Goal: Task Accomplishment & Management: Manage account settings

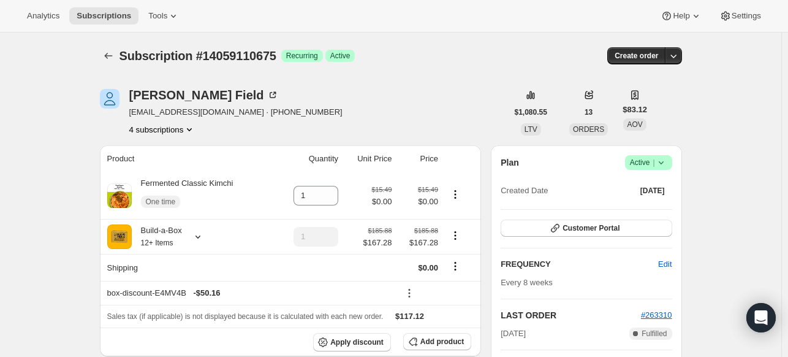
scroll to position [12, 0]
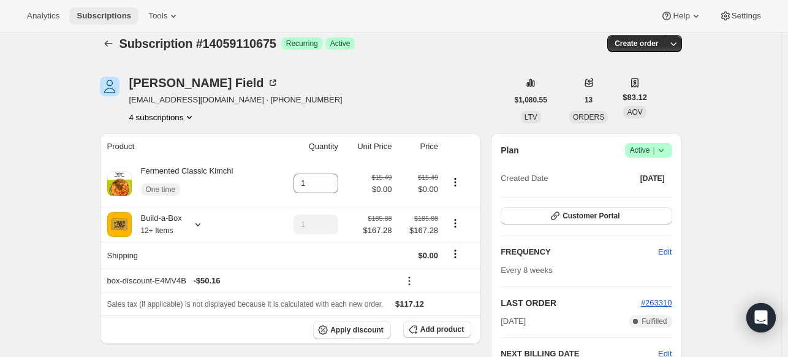
click at [113, 9] on button "Subscriptions" at bounding box center [103, 15] width 69 height 17
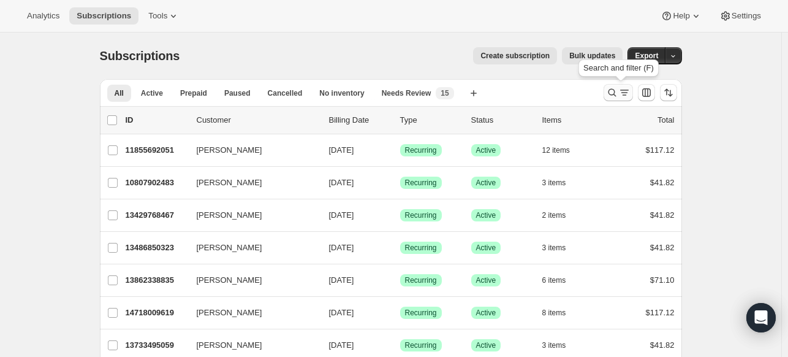
click at [610, 89] on icon "Search and filter results" at bounding box center [612, 92] width 12 height 12
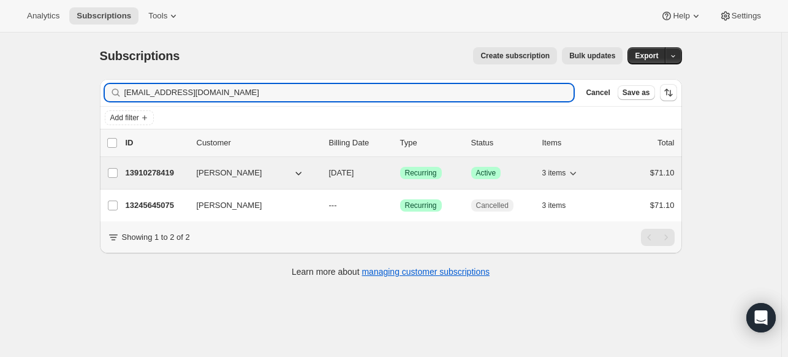
type input "[EMAIL_ADDRESS][DOMAIN_NAME]"
click at [158, 176] on p "13910278419" at bounding box center [156, 173] width 61 height 12
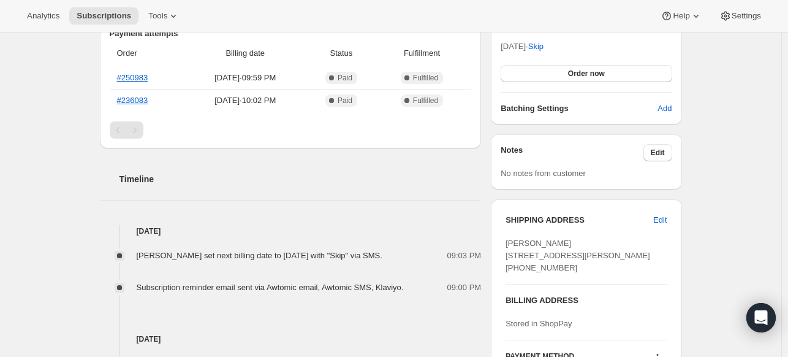
scroll to position [245, 0]
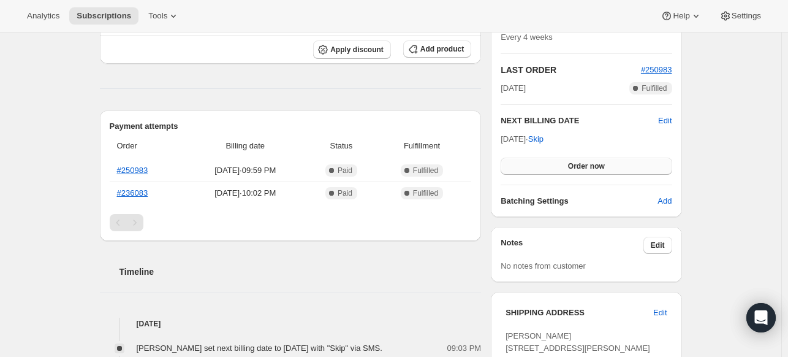
click at [572, 161] on span "Order now" at bounding box center [586, 166] width 37 height 10
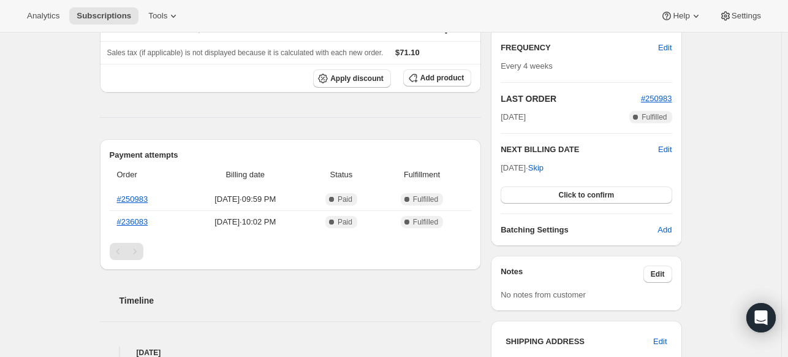
scroll to position [61, 0]
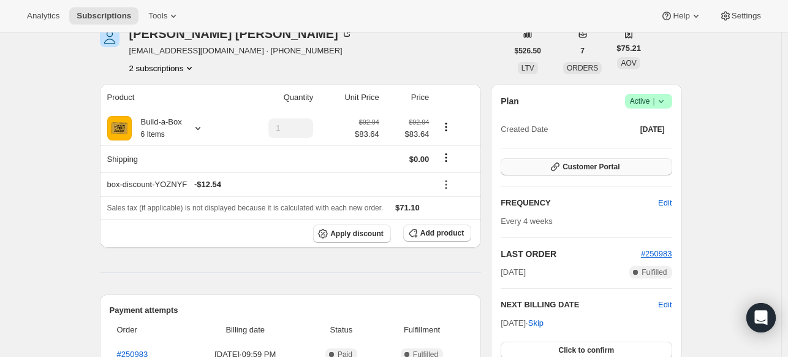
click at [591, 162] on span "Customer Portal" at bounding box center [591, 167] width 57 height 10
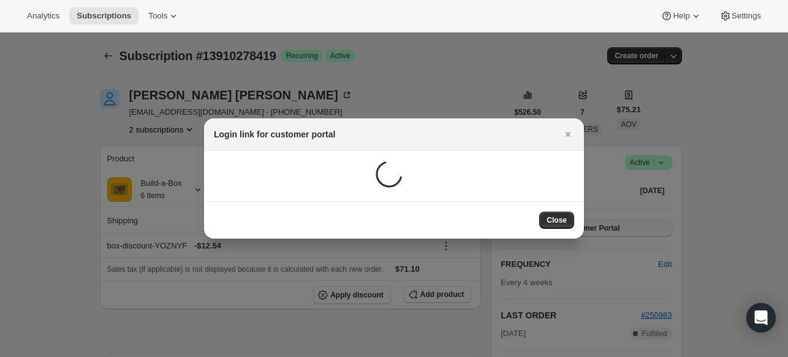
scroll to position [0, 0]
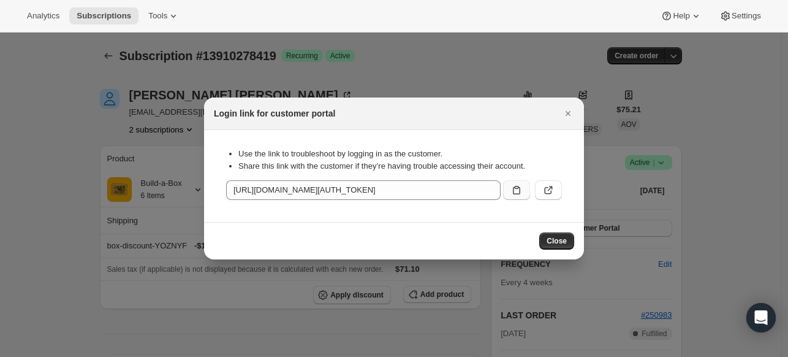
click at [515, 191] on icon ":rut:" at bounding box center [517, 190] width 12 height 12
